Goal: Task Accomplishment & Management: Manage account settings

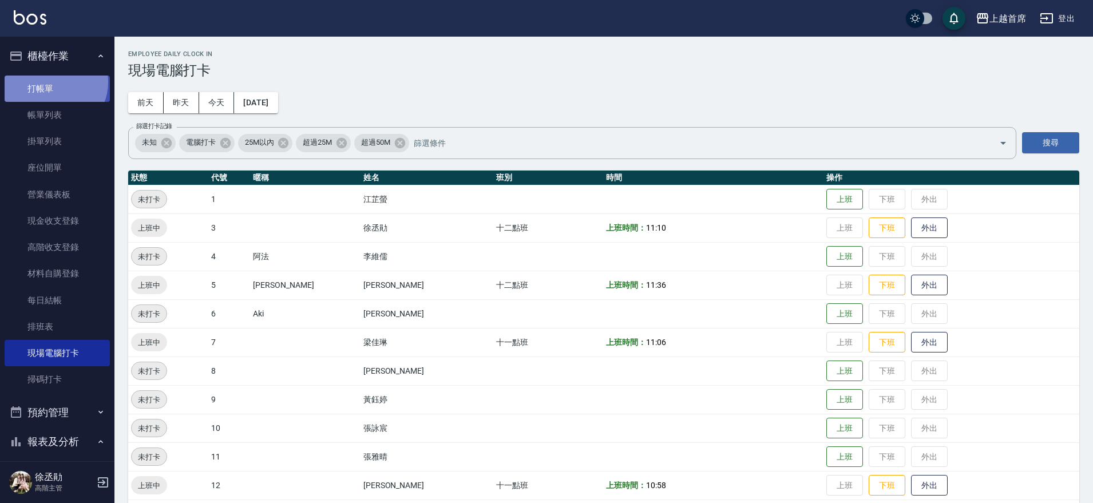
click at [52, 82] on link "打帳單" at bounding box center [57, 89] width 105 height 26
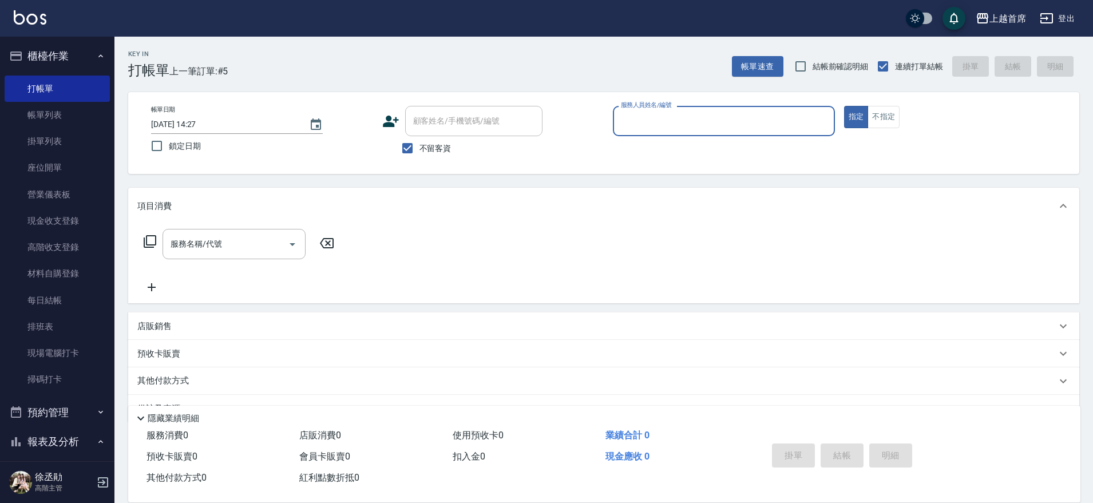
click at [162, 374] on div "其他付款方式" at bounding box center [603, 380] width 951 height 27
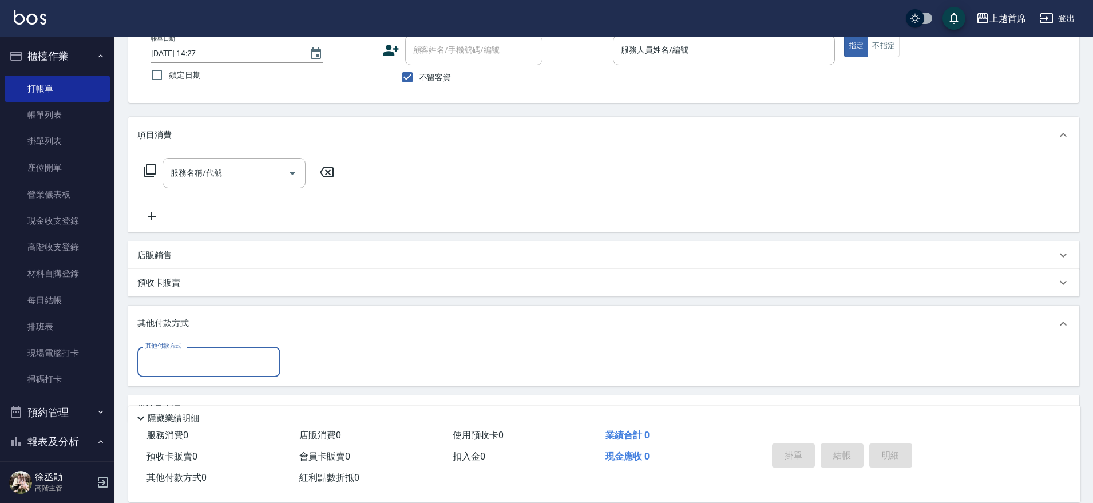
scroll to position [72, 0]
click at [198, 362] on input "其他付款方式" at bounding box center [208, 361] width 133 height 20
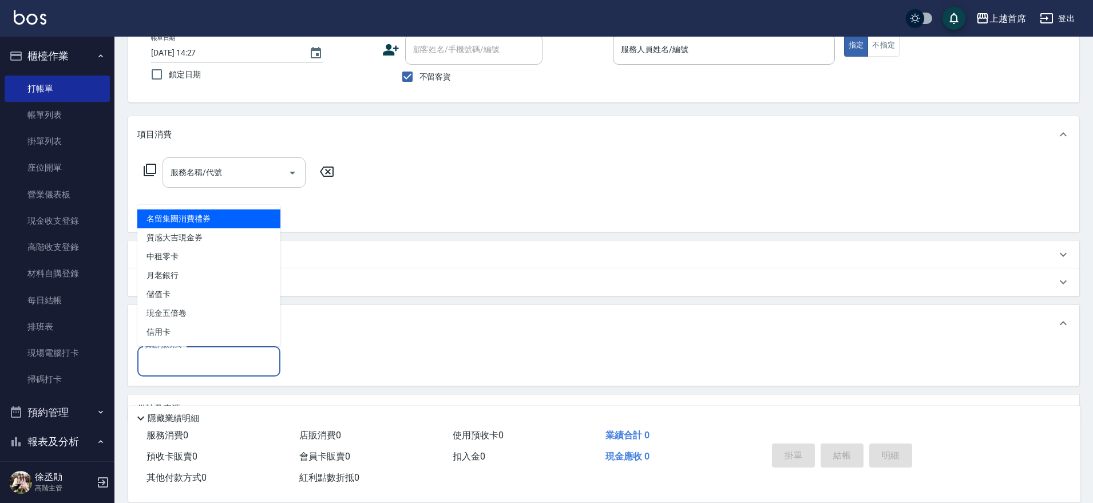
click at [241, 178] on input "服務名稱/代號" at bounding box center [226, 172] width 116 height 20
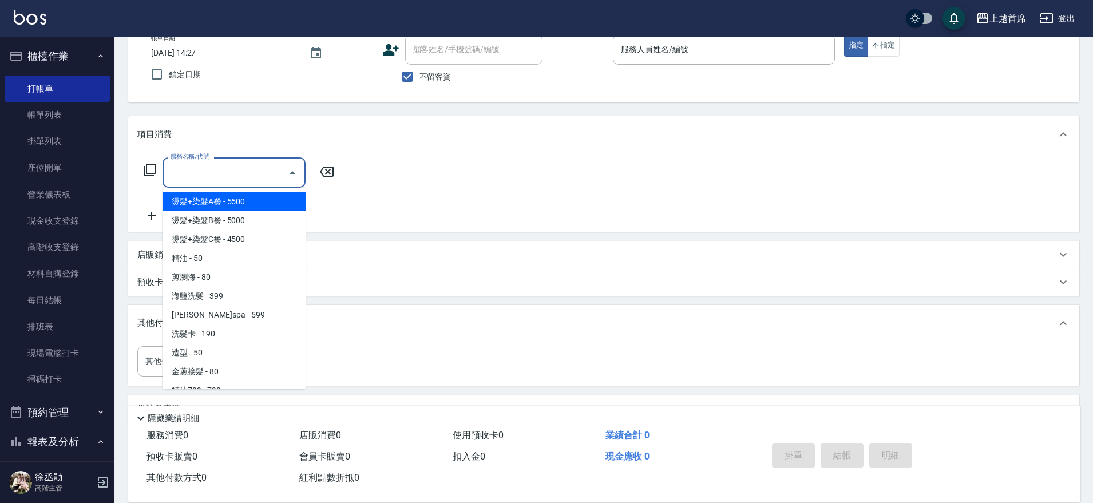
type input "2"
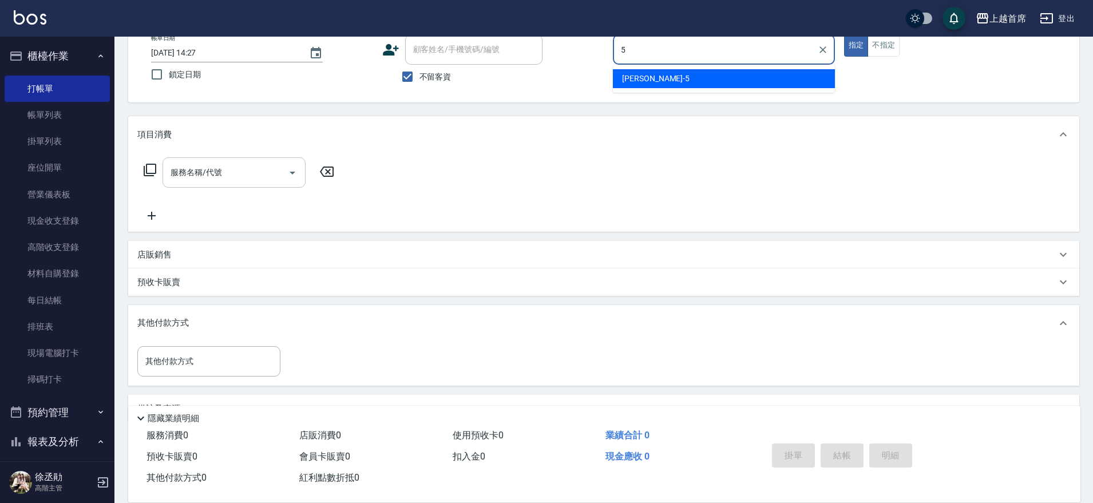
type input "[PERSON_NAME]-5"
type button "true"
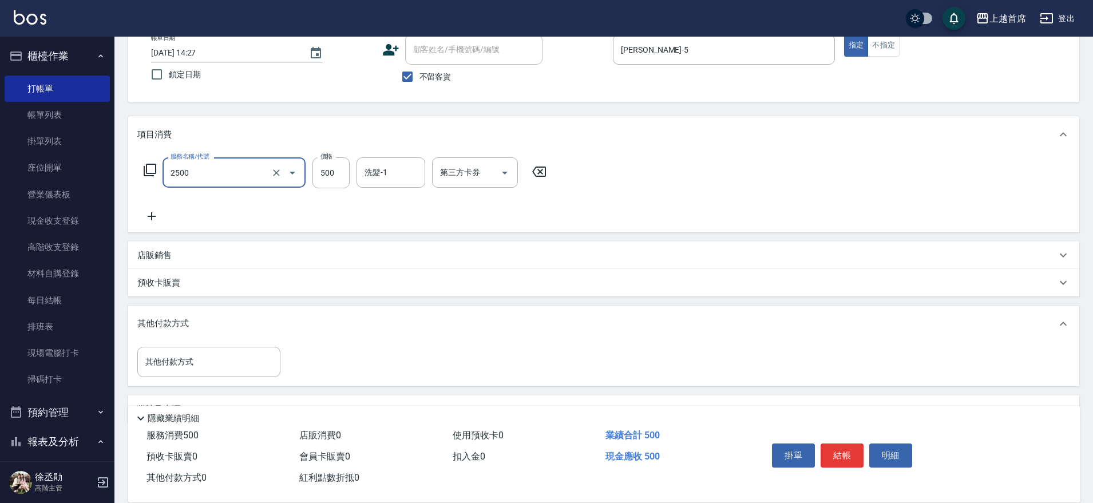
type input "海鹽洗剪500(2500)"
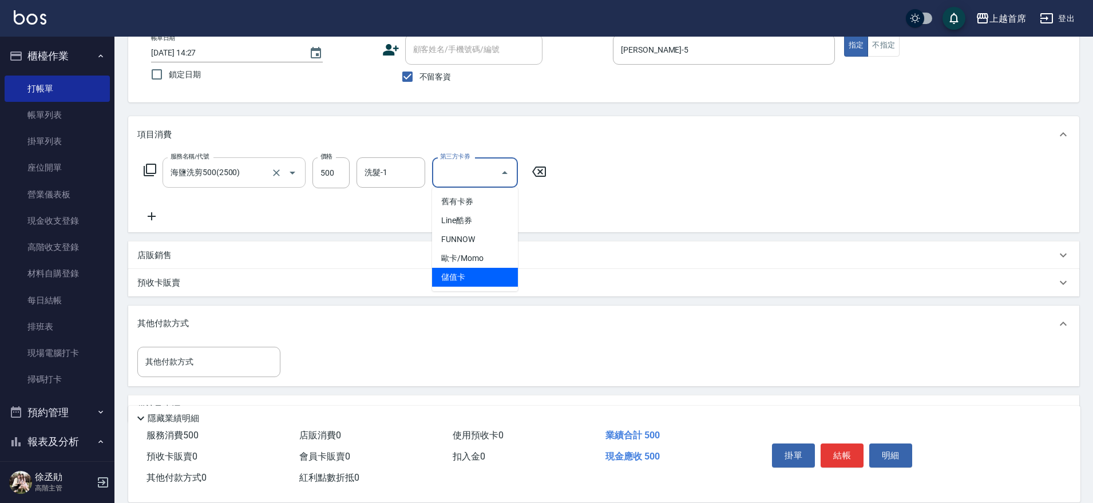
type input "儲值卡"
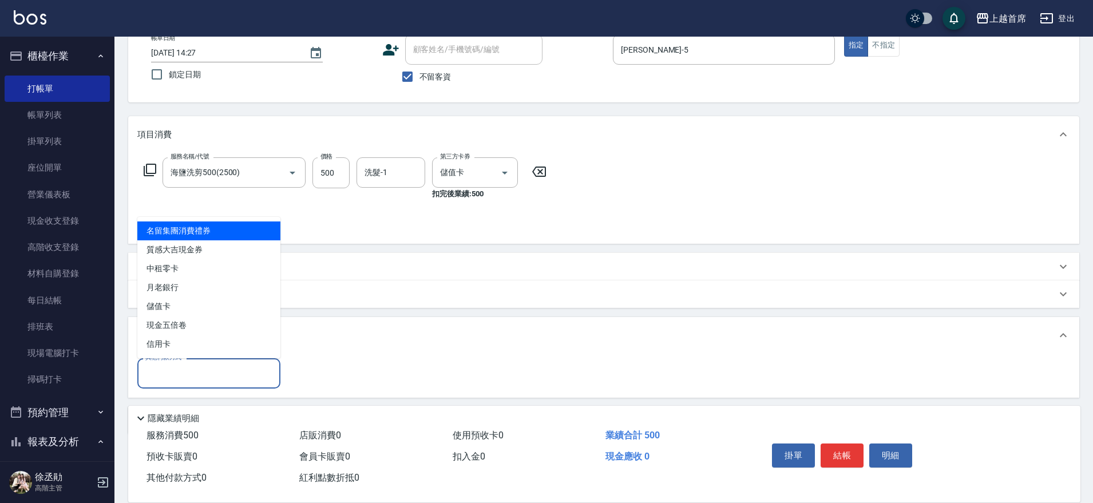
click at [199, 378] on input "其他付款方式" at bounding box center [208, 373] width 133 height 20
click at [227, 228] on span "名留集團消費禮券" at bounding box center [208, 230] width 143 height 19
type input "名留集團消費禮券"
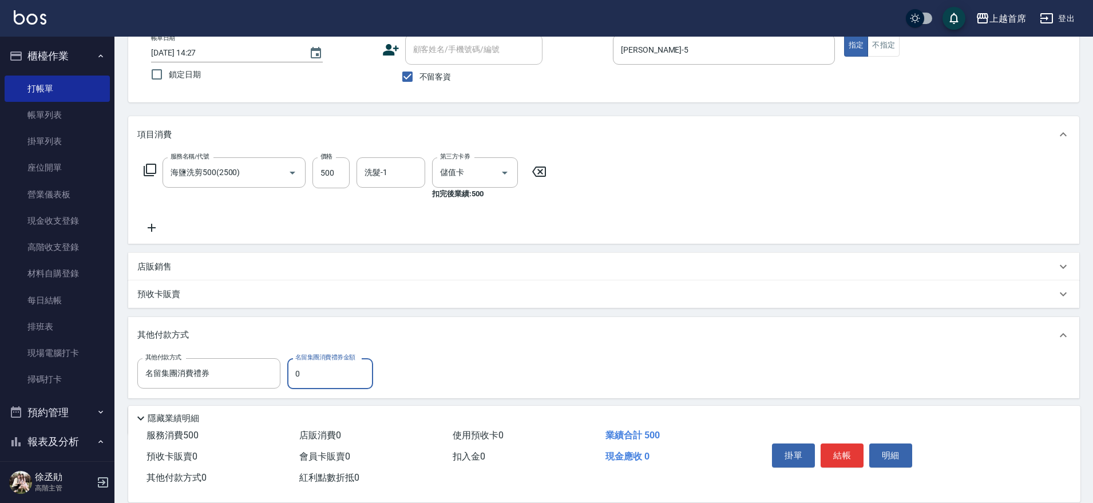
drag, startPoint x: 304, startPoint y: 377, endPoint x: 291, endPoint y: 372, distance: 14.5
click at [291, 372] on input "0" at bounding box center [330, 373] width 86 height 31
type input "0"
click at [60, 80] on link "打帳單" at bounding box center [57, 89] width 105 height 26
click at [58, 86] on link "打帳單" at bounding box center [57, 89] width 105 height 26
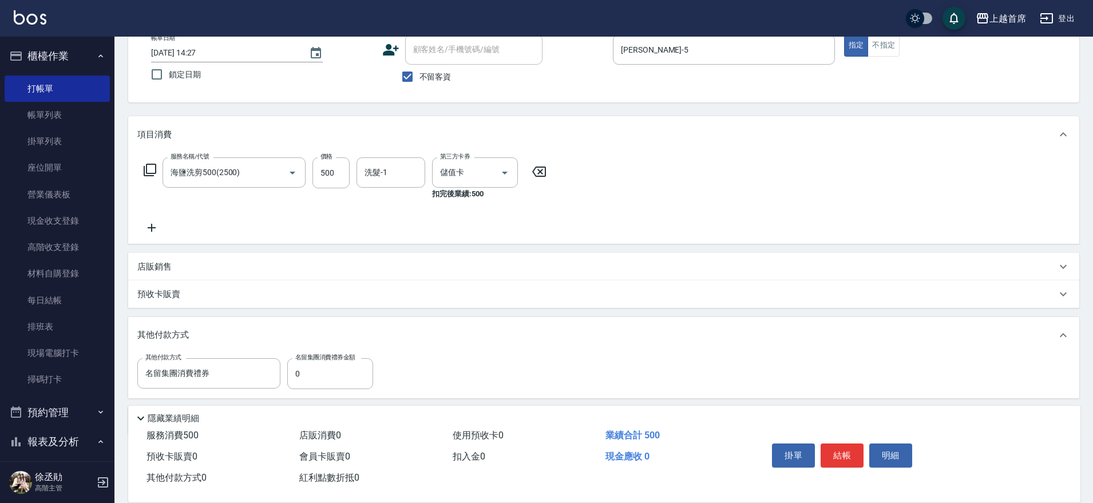
click at [535, 173] on icon at bounding box center [539, 172] width 29 height 14
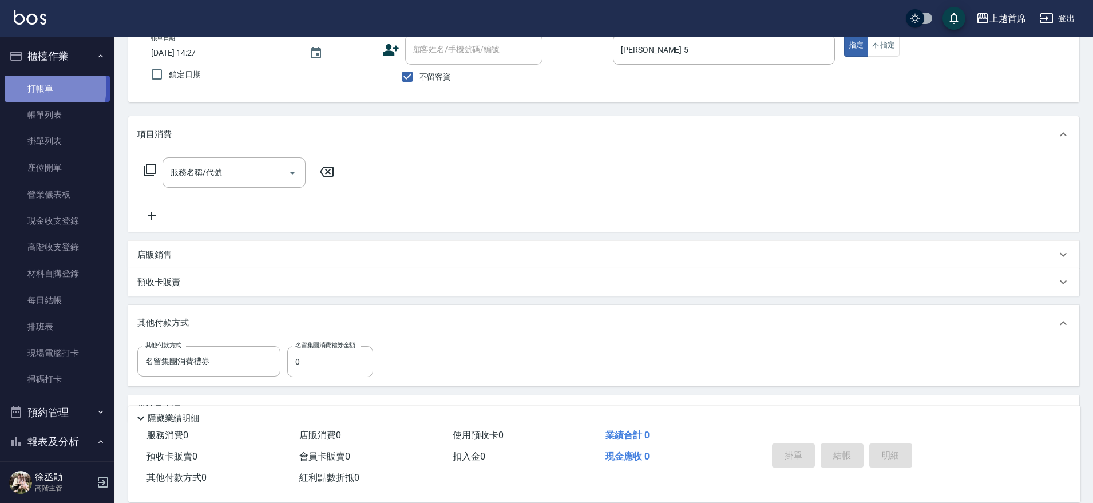
click at [25, 86] on link "打帳單" at bounding box center [57, 89] width 105 height 26
click at [830, 47] on button "Clear" at bounding box center [823, 50] width 16 height 16
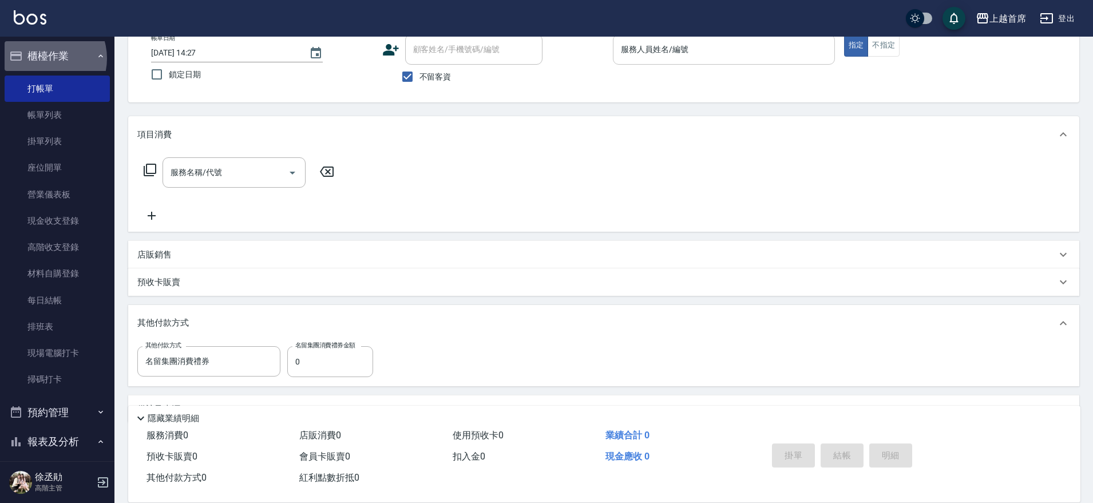
click at [43, 58] on button "櫃檯作業" at bounding box center [57, 56] width 105 height 30
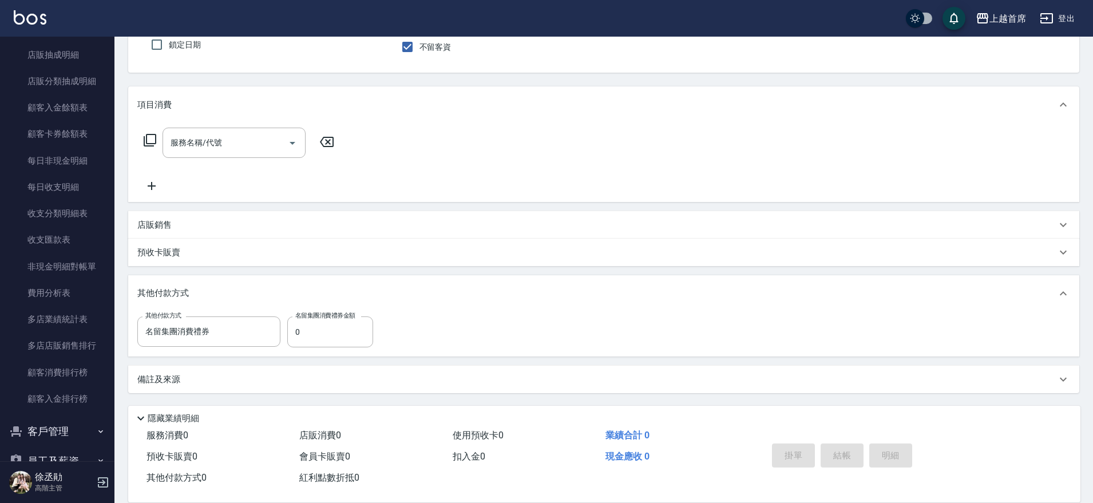
scroll to position [808, 0]
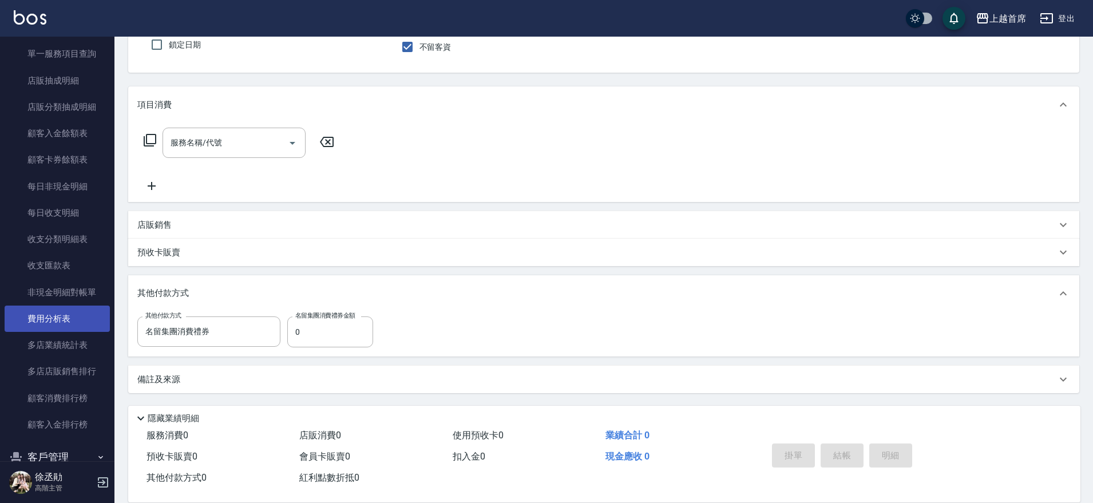
drag, startPoint x: 69, startPoint y: 319, endPoint x: 57, endPoint y: 318, distance: 12.1
click at [69, 319] on link "費用分析表" at bounding box center [57, 319] width 105 height 26
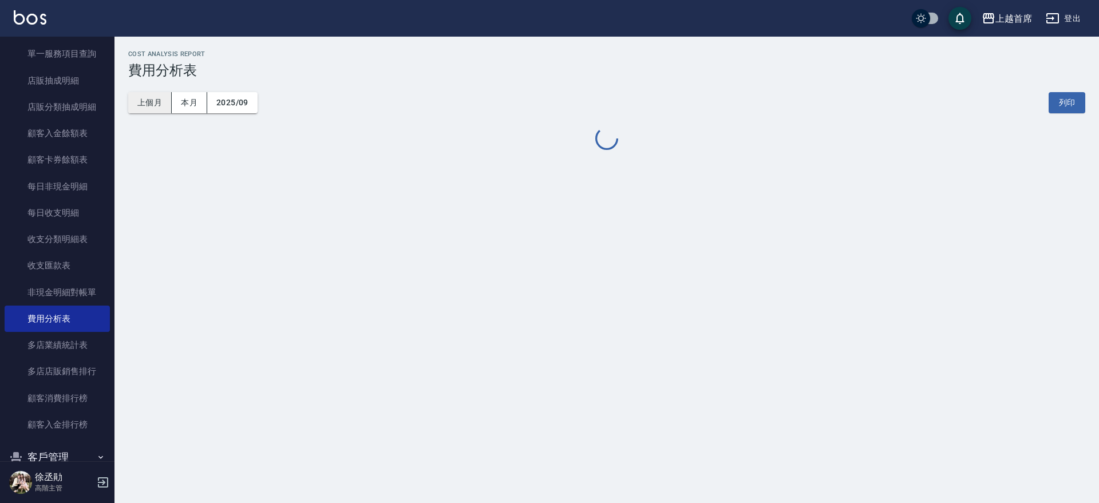
click at [155, 97] on button "上個月" at bounding box center [149, 102] width 43 height 21
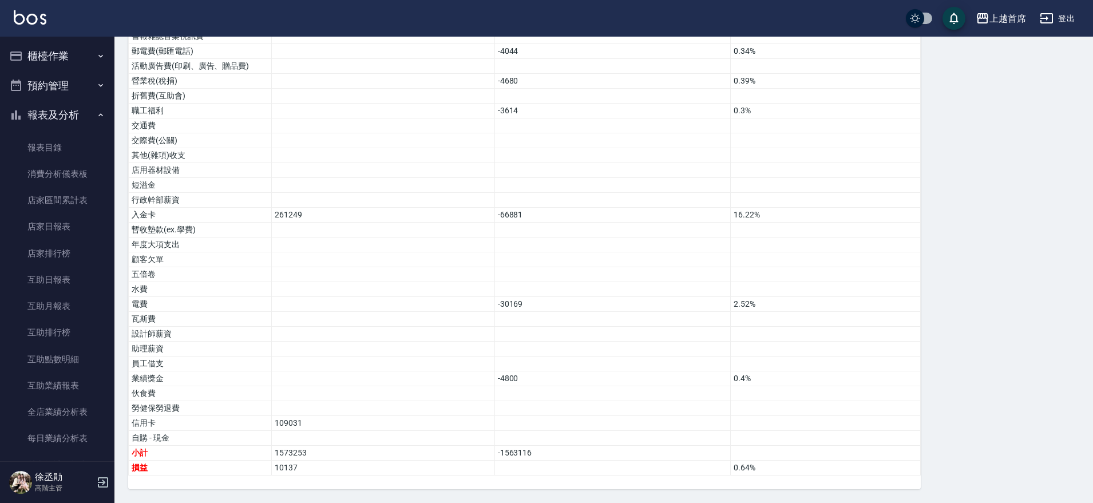
click at [74, 114] on button "報表及分析" at bounding box center [57, 115] width 105 height 30
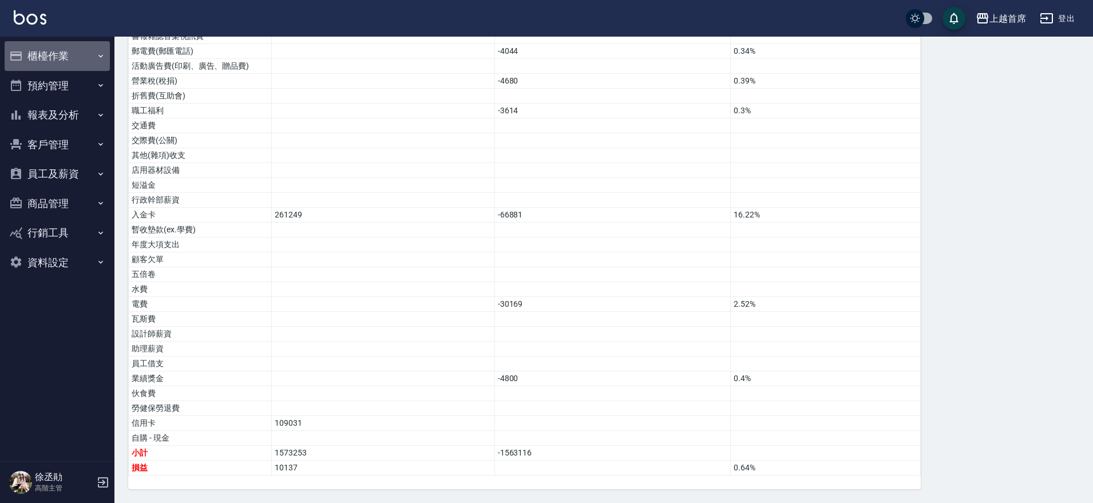
click at [84, 60] on button "櫃檯作業" at bounding box center [57, 56] width 105 height 30
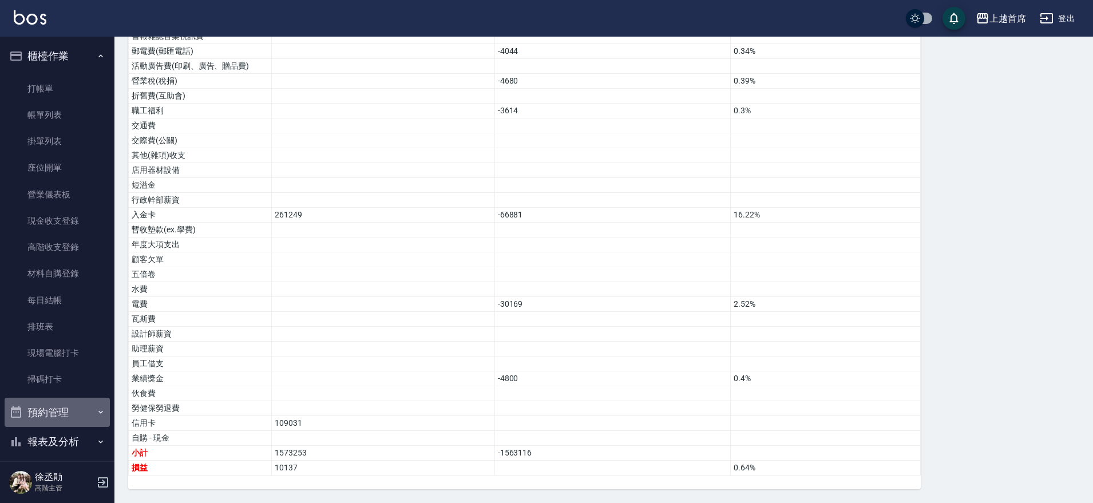
drag, startPoint x: 72, startPoint y: 414, endPoint x: 92, endPoint y: 401, distance: 23.7
click at [74, 411] on button "預約管理" at bounding box center [57, 413] width 105 height 30
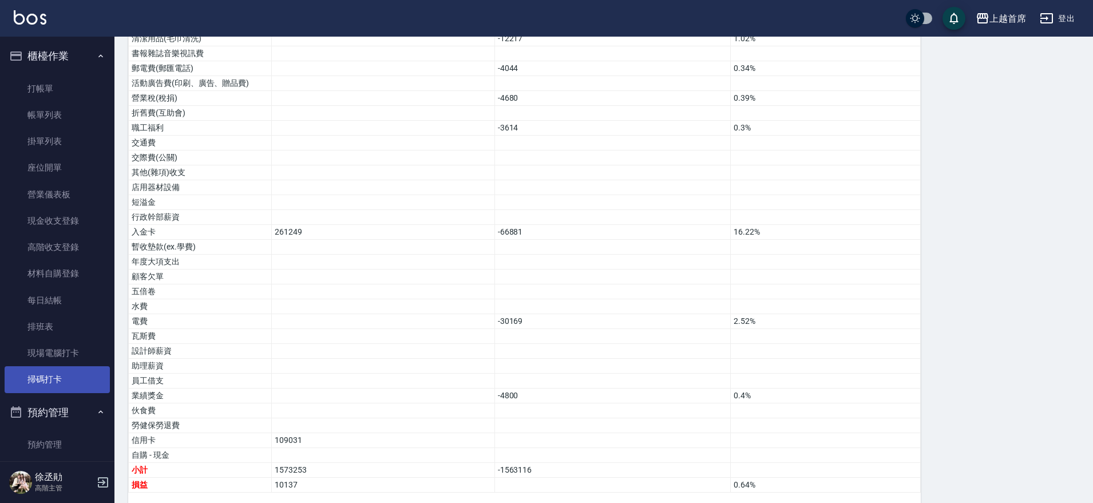
scroll to position [640, 0]
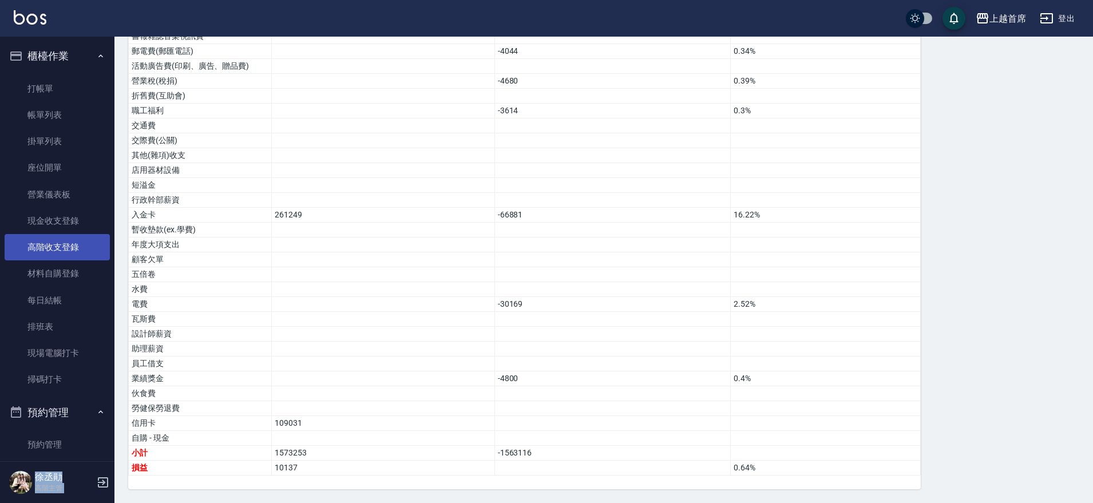
drag, startPoint x: 107, startPoint y: 212, endPoint x: 103, endPoint y: 246, distance: 34.6
click at [69, 220] on link "現金收支登錄" at bounding box center [57, 221] width 105 height 26
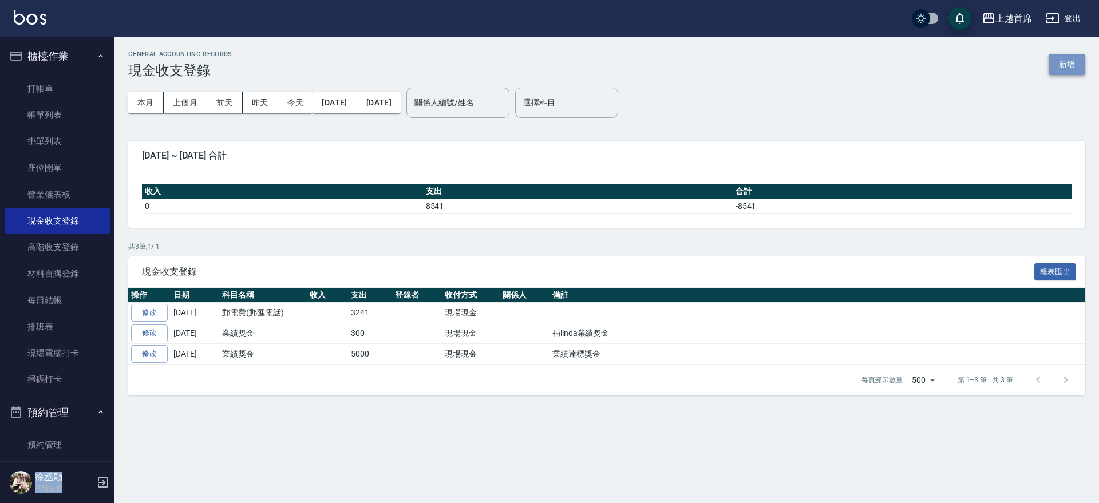
click at [1069, 54] on button "新增" at bounding box center [1066, 64] width 37 height 21
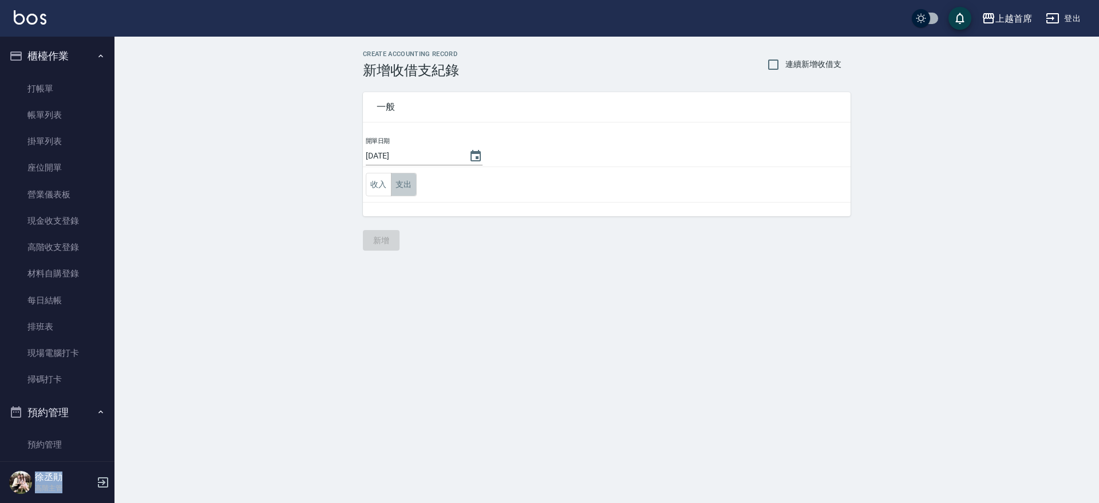
click at [406, 184] on button "支出" at bounding box center [404, 184] width 26 height 23
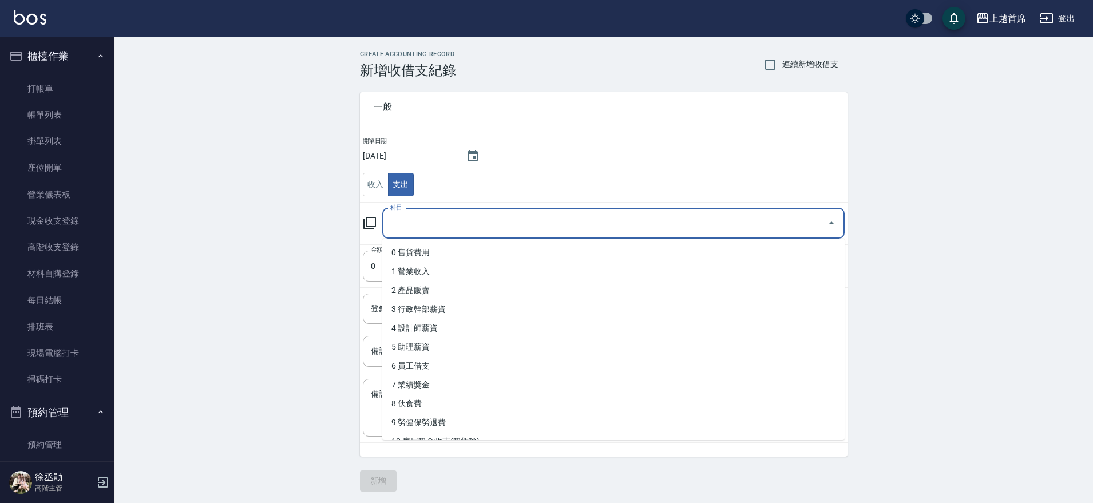
click at [432, 229] on input "科目" at bounding box center [604, 223] width 435 height 20
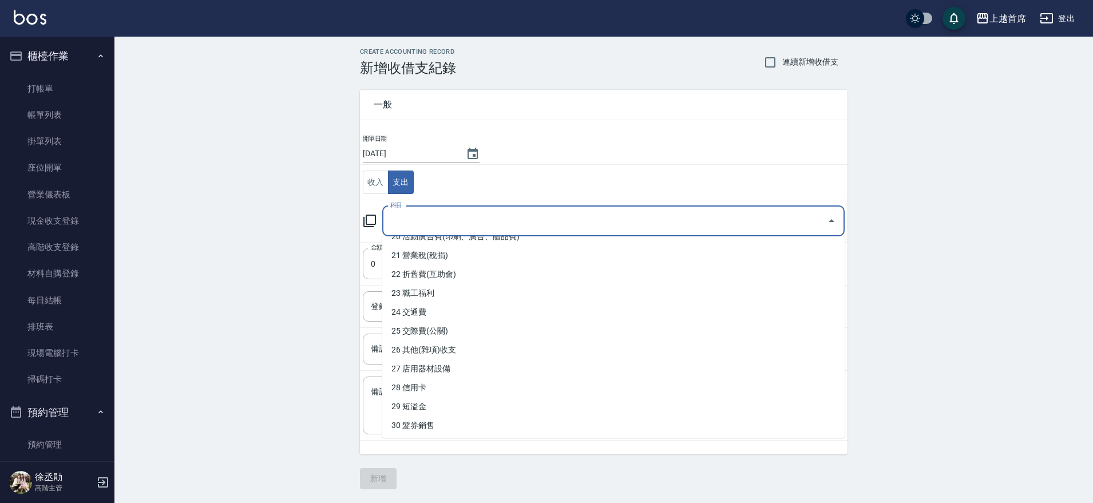
scroll to position [392, 0]
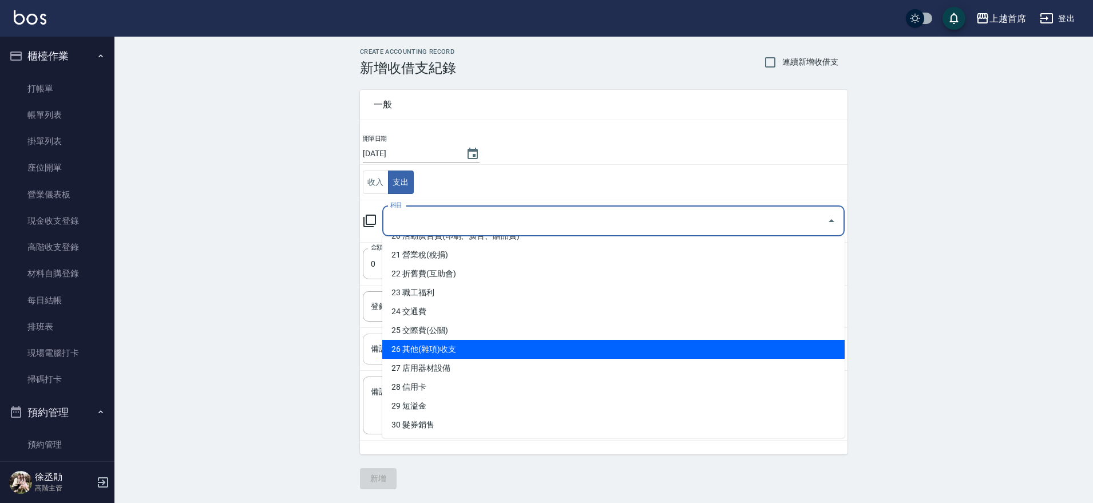
click at [493, 346] on li "26 其他(雜項)收支" at bounding box center [613, 349] width 462 height 19
type input "26 其他(雜項)收支"
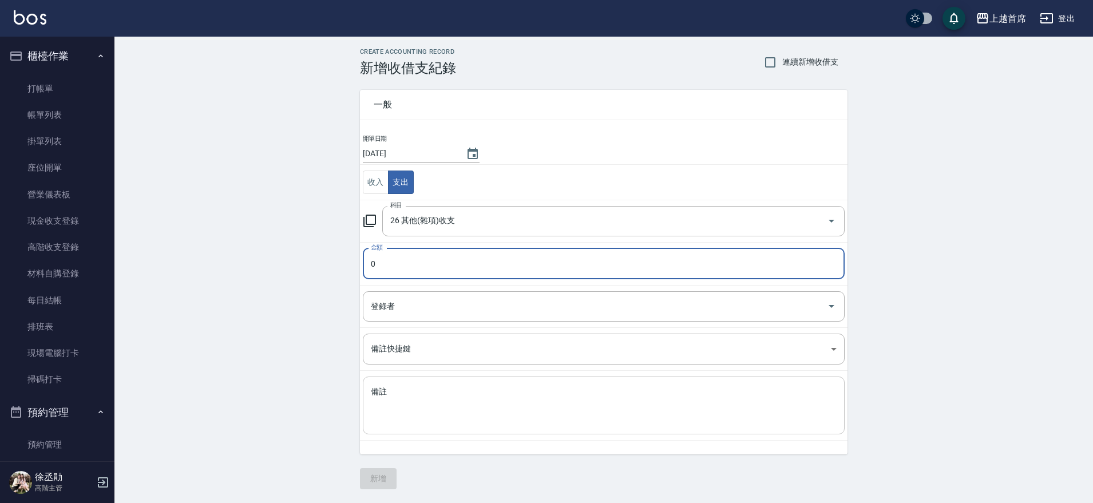
click at [476, 412] on textarea "備註" at bounding box center [604, 405] width 466 height 39
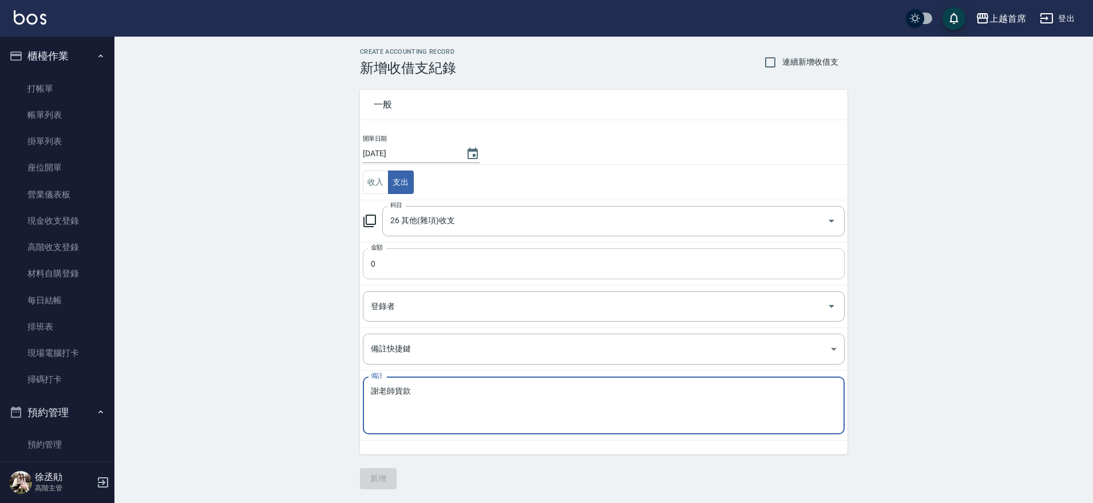
type textarea "謝老師貨款"
click at [485, 272] on input "0" at bounding box center [604, 263] width 482 height 31
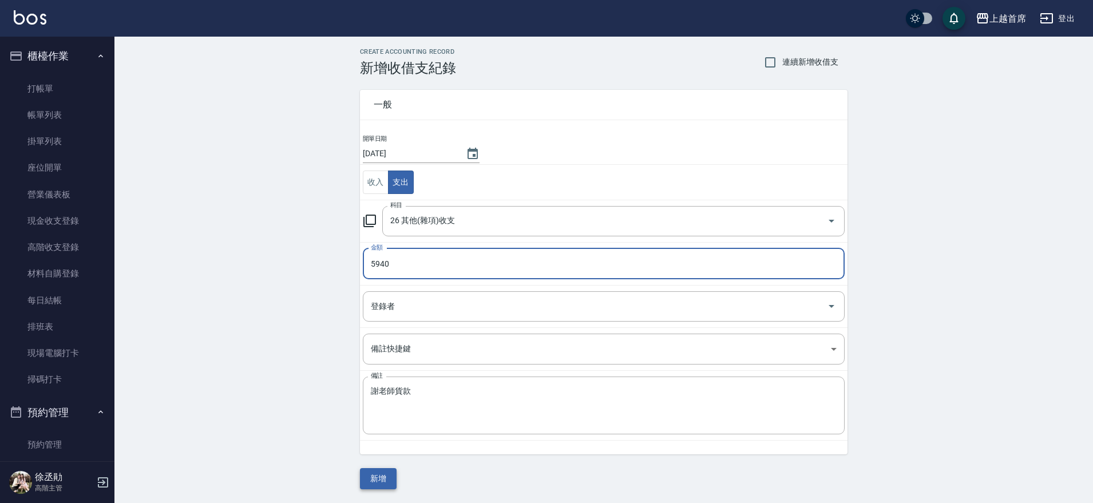
type input "5940"
click at [369, 475] on button "新增" at bounding box center [378, 478] width 37 height 21
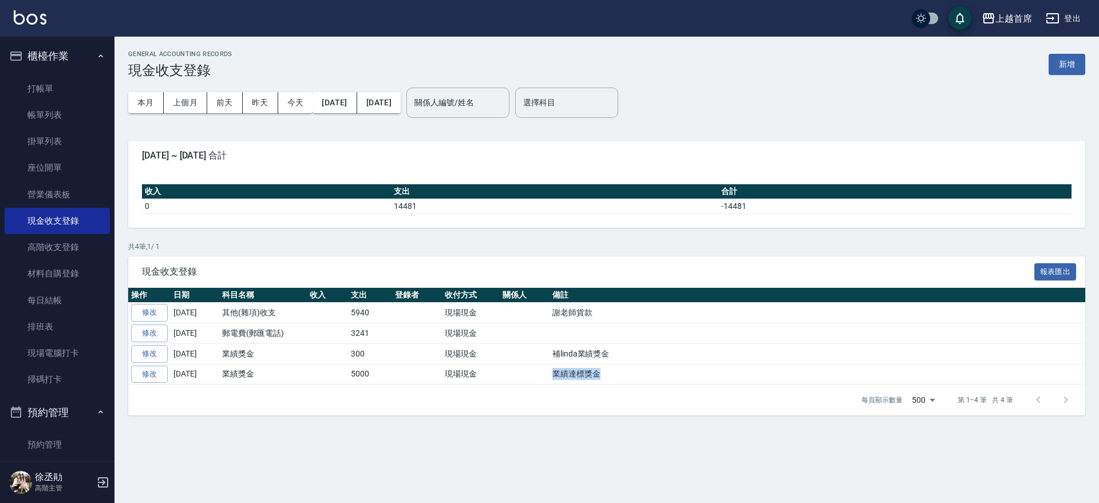
drag, startPoint x: 541, startPoint y: 379, endPoint x: 624, endPoint y: 373, distance: 83.2
click at [624, 373] on tr "修改 [DATE] 業績獎金 5000 現場現金 業績達標獎金" at bounding box center [606, 374] width 957 height 21
click at [528, 448] on div "GENERAL ACCOUNTING RECORDS 現金收支登錄 新增 本月 上個月 [DATE] [DATE] [DATE] [DATE] [DATE] …" at bounding box center [549, 251] width 1099 height 503
click at [292, 332] on td "郵電費(郵匯電話)" at bounding box center [263, 333] width 88 height 21
click at [156, 103] on button "本月" at bounding box center [145, 102] width 35 height 21
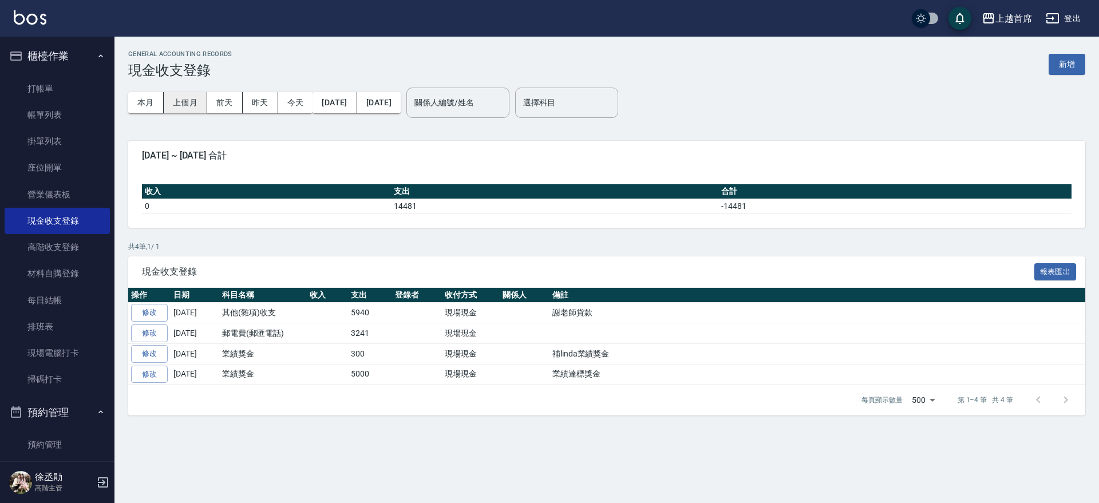
click at [186, 99] on button "上個月" at bounding box center [185, 102] width 43 height 21
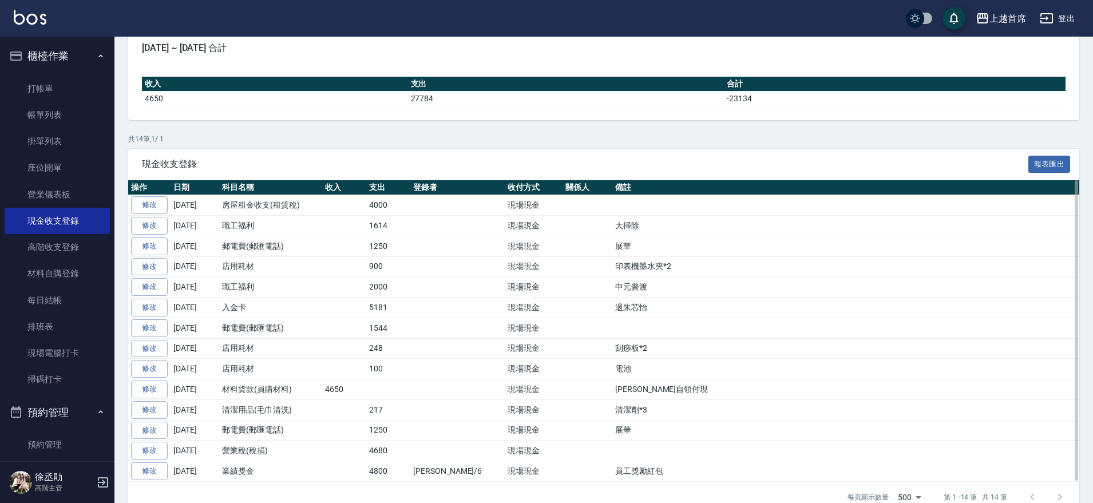
scroll to position [131, 0]
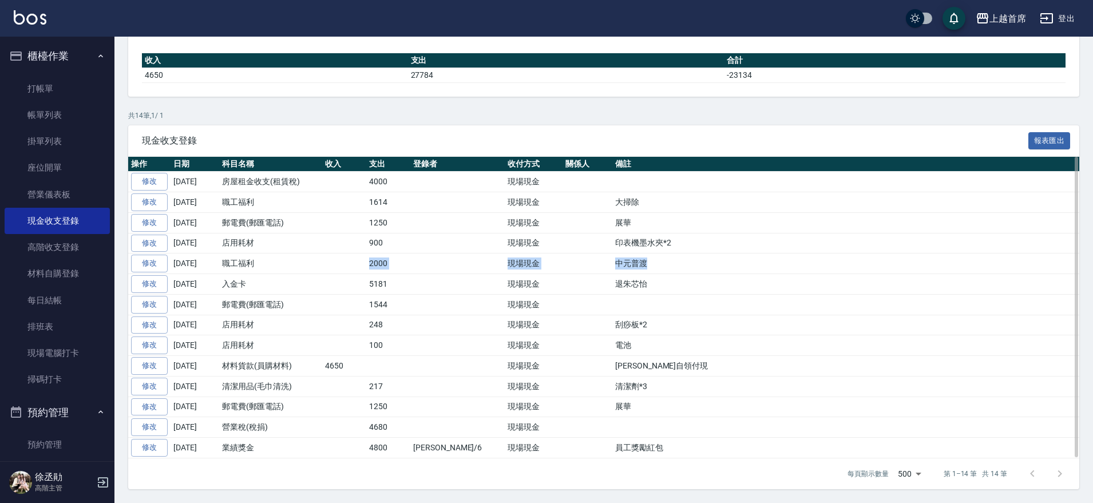
drag, startPoint x: 328, startPoint y: 265, endPoint x: 636, endPoint y: 271, distance: 307.9
click at [636, 271] on tr "修改 [DATE] 職工福利 2000 現場現金 中元普渡" at bounding box center [603, 263] width 951 height 21
click at [47, 131] on link "掛單列表" at bounding box center [57, 141] width 105 height 26
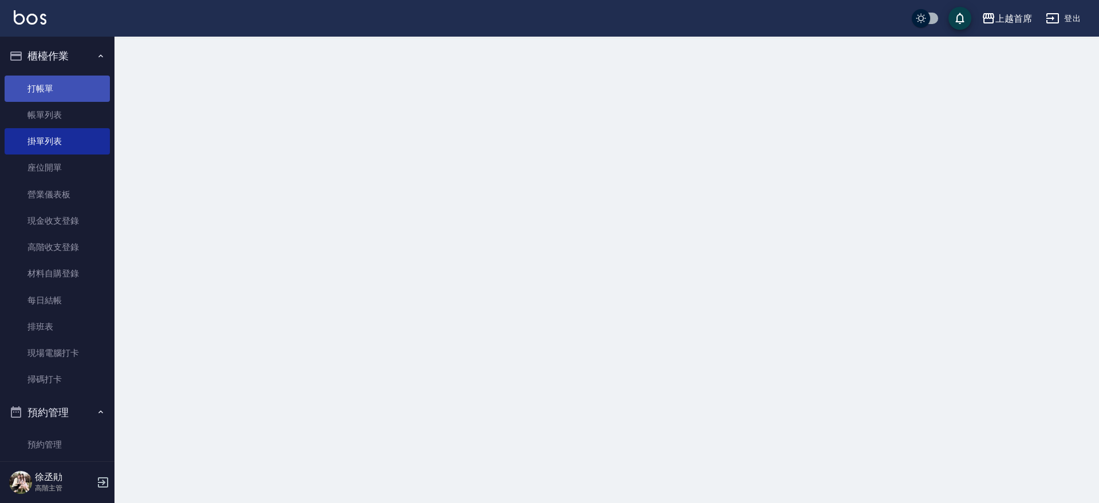
click at [47, 82] on link "打帳單" at bounding box center [57, 89] width 105 height 26
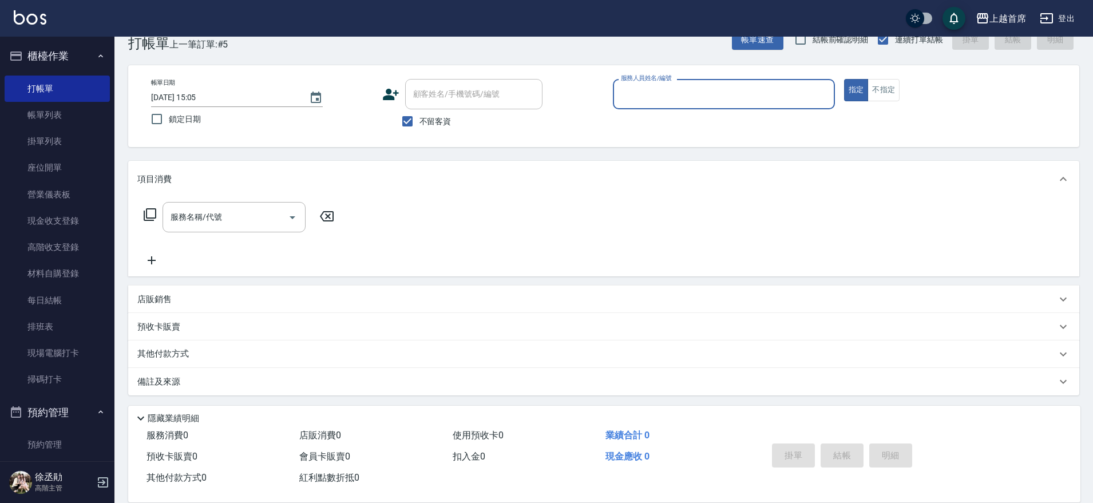
scroll to position [29, 0]
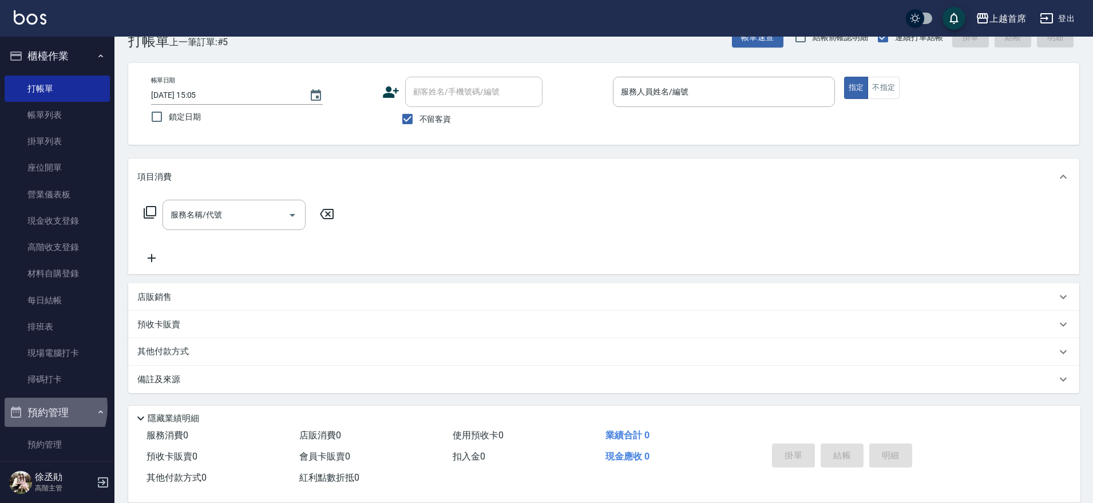
click at [35, 407] on button "預約管理" at bounding box center [57, 413] width 105 height 30
drag, startPoint x: 108, startPoint y: 342, endPoint x: 114, endPoint y: 347, distance: 8.5
click at [111, 358] on nav "櫃檯作業 打帳單 帳單列表 掛單列表 座位開單 營業儀表板 現金收支登錄 高階收支登錄 材料自購登錄 每日結帳 排班表 現場電腦打卡 掃碼打卡 預約管理 預約…" at bounding box center [57, 249] width 114 height 425
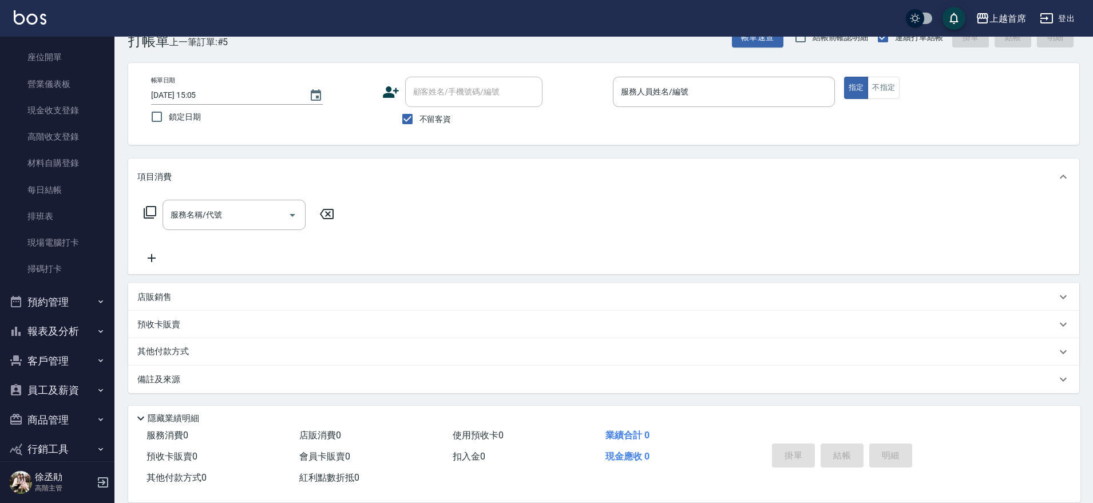
scroll to position [118, 0]
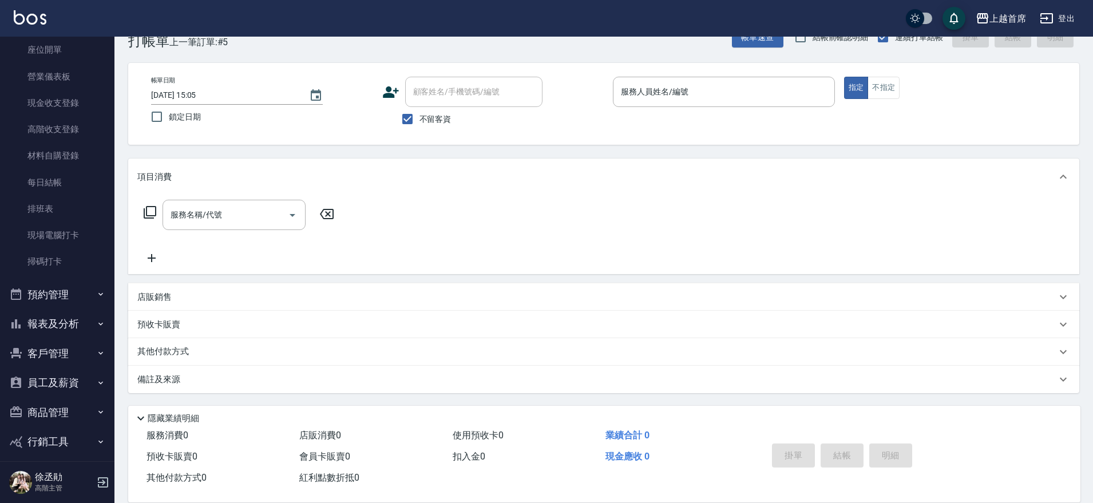
click at [73, 324] on button "報表及分析" at bounding box center [57, 324] width 105 height 30
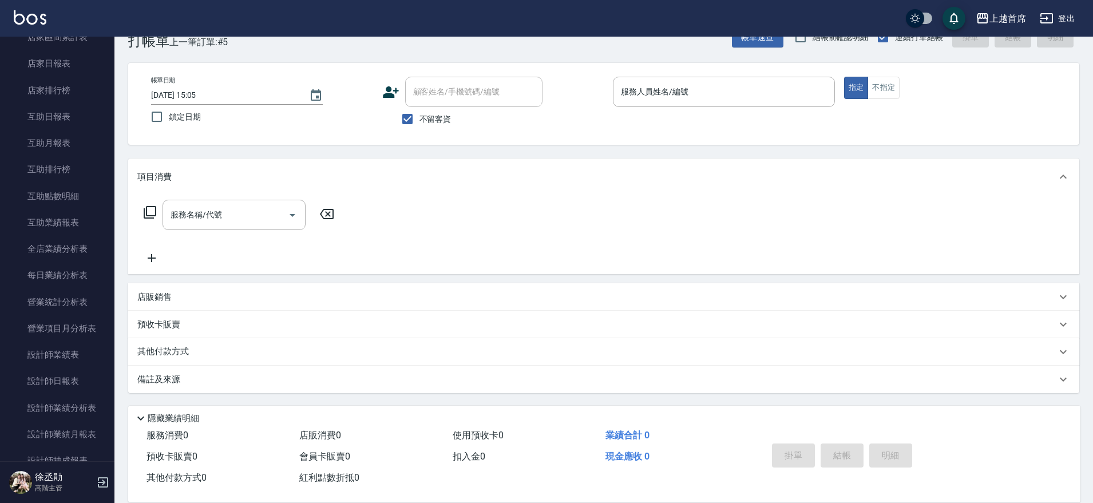
scroll to position [861, 0]
click at [115, 227] on div "Key In 打帳單 上一筆訂單:#5 帳單速查 結帳前確認明細 連續打單結帳 掛單 結帳 明細 帳單日期 [DATE] 15:05 鎖定日期 顧客姓名/手機…" at bounding box center [603, 254] width 978 height 495
click at [62, 105] on link "互助日報表" at bounding box center [57, 117] width 105 height 26
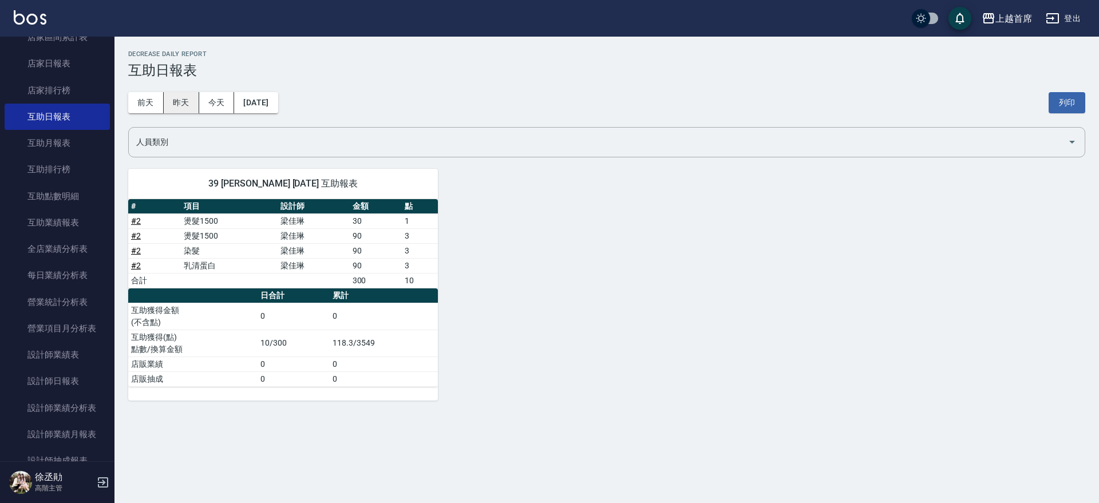
click at [183, 100] on button "昨天" at bounding box center [181, 102] width 35 height 21
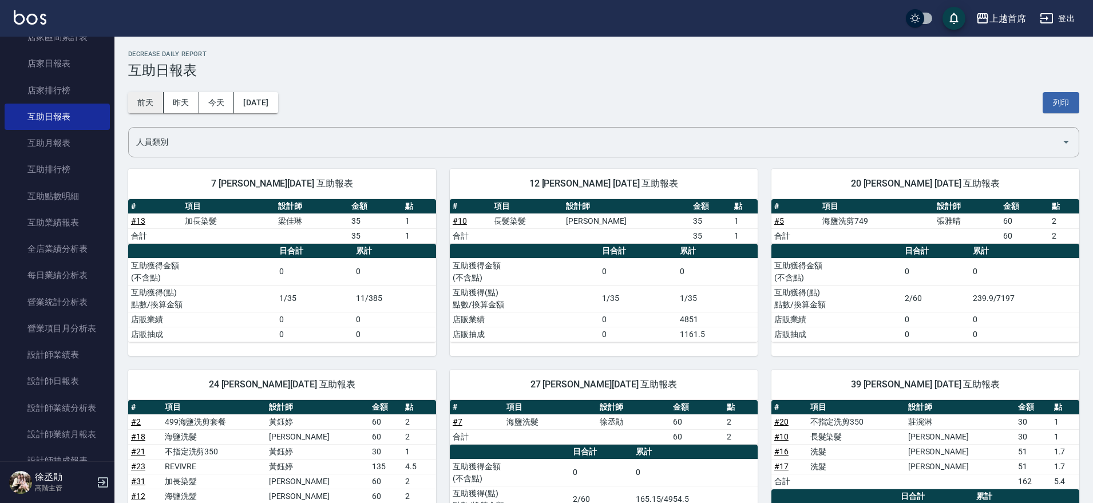
click at [146, 104] on button "前天" at bounding box center [145, 102] width 35 height 21
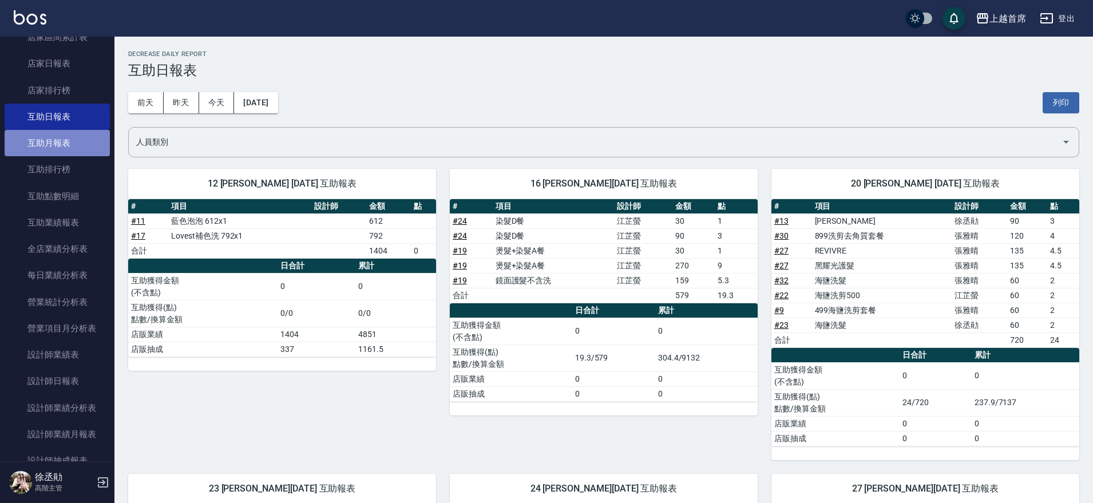
click at [72, 154] on link "互助月報表" at bounding box center [57, 143] width 105 height 26
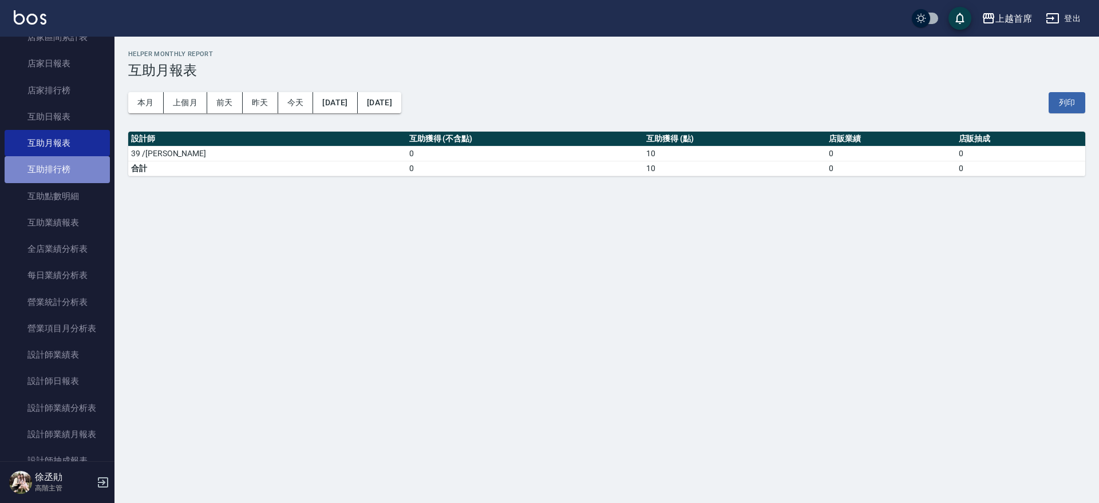
click at [72, 166] on link "互助排行榜" at bounding box center [57, 169] width 105 height 26
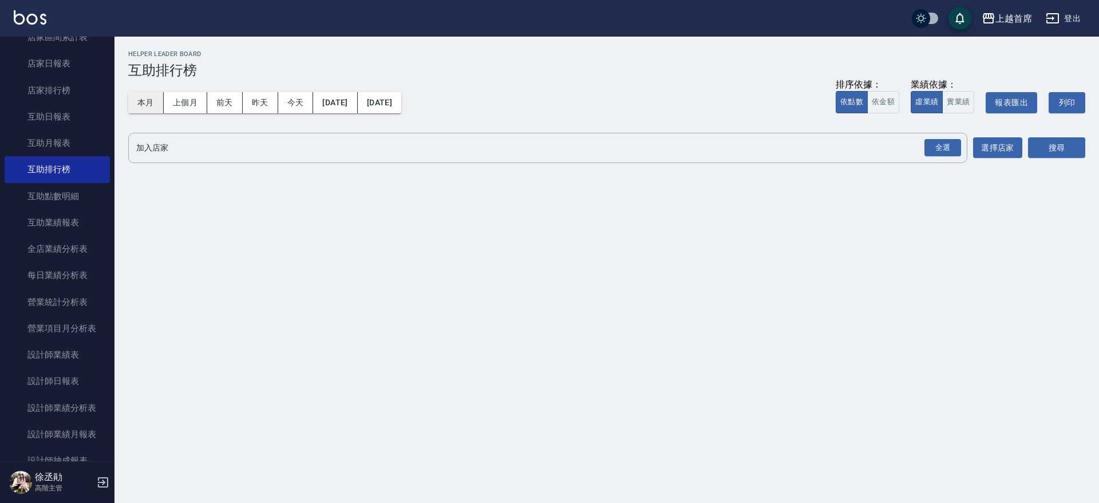
click at [150, 100] on button "本月" at bounding box center [145, 102] width 35 height 21
drag, startPoint x: 939, startPoint y: 145, endPoint x: 1018, endPoint y: 138, distance: 79.3
click at [939, 145] on div "全選" at bounding box center [942, 148] width 37 height 18
click at [1060, 144] on button "搜尋" at bounding box center [1056, 148] width 57 height 21
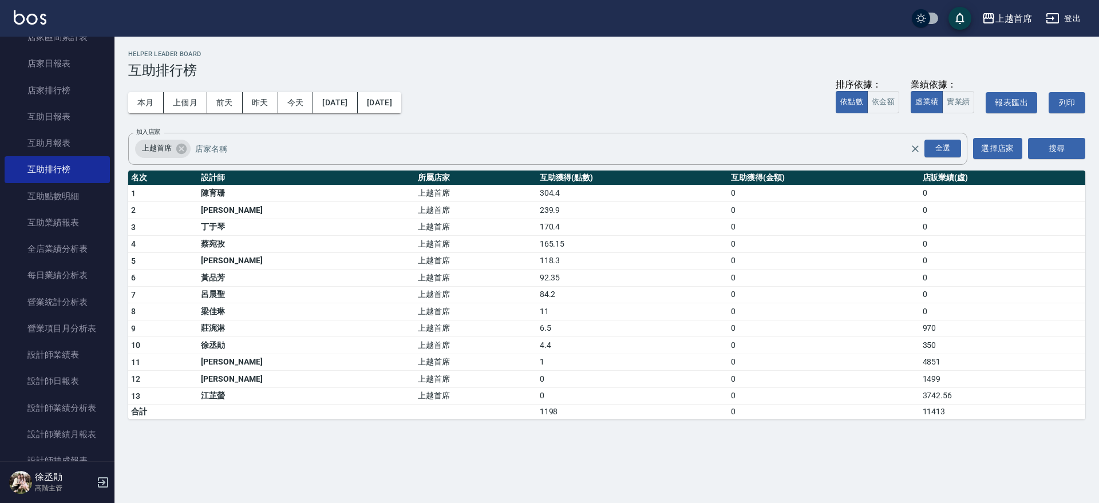
click at [517, 82] on div "本月 上個月 [DATE] [DATE] [DATE] [DATE] [DATE] 排序依據： 依點數 依金額 業績依據： 虛業績 實業績 報表匯出 列印" at bounding box center [606, 102] width 957 height 49
click at [41, 104] on link "互助日報表" at bounding box center [57, 117] width 105 height 26
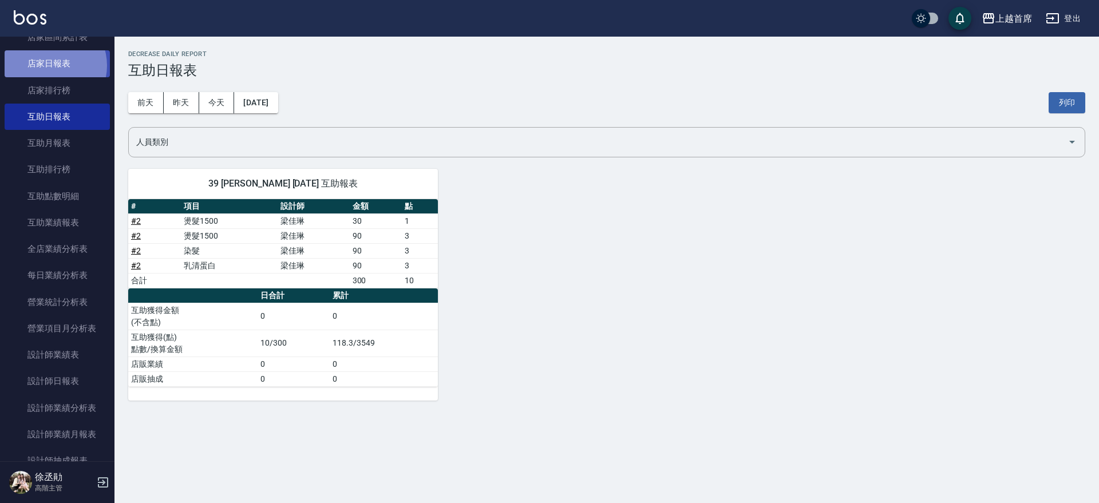
click at [48, 65] on link "店家日報表" at bounding box center [57, 63] width 105 height 26
